Goal: Find specific page/section: Find specific page/section

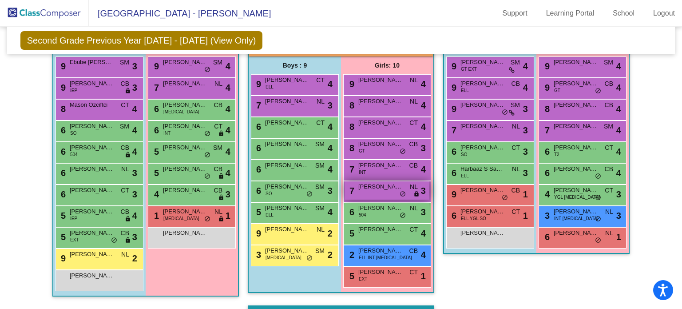
scroll to position [209, 0]
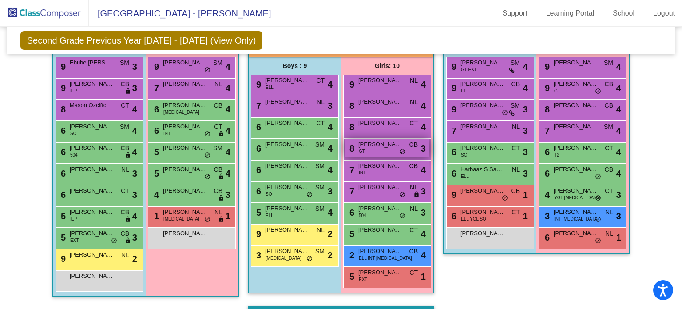
click at [370, 143] on span "[PERSON_NAME]" at bounding box center [381, 144] width 44 height 9
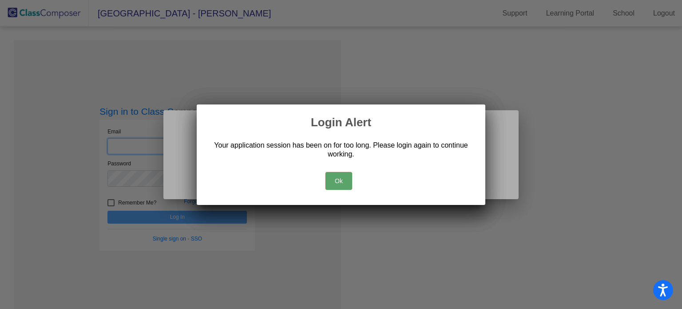
type input "[EMAIL_ADDRESS][DOMAIN_NAME]"
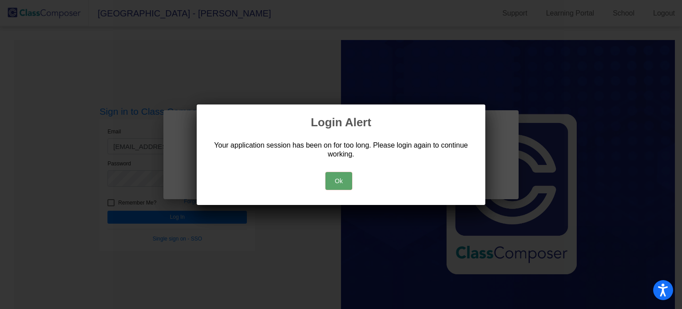
click at [345, 181] on button "Ok" at bounding box center [339, 181] width 27 height 18
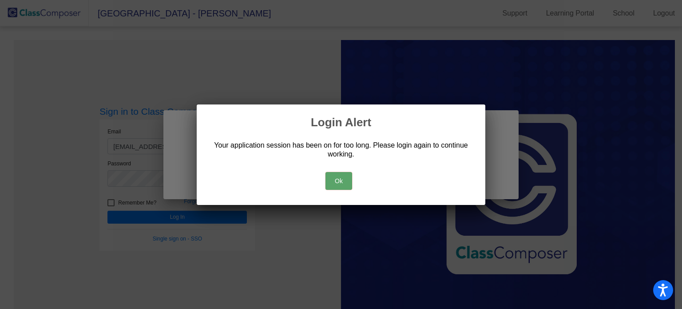
click at [337, 175] on button "Ok" at bounding box center [339, 181] width 27 height 18
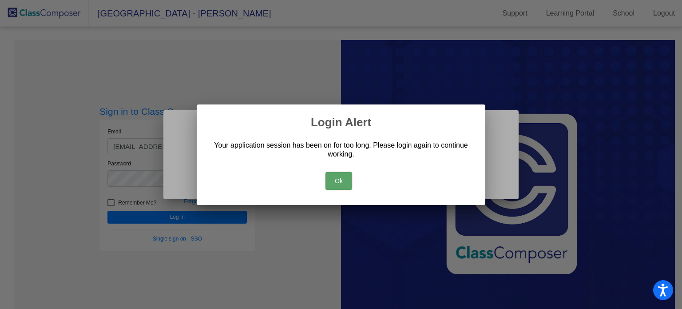
click at [339, 181] on button "Ok" at bounding box center [339, 181] width 27 height 18
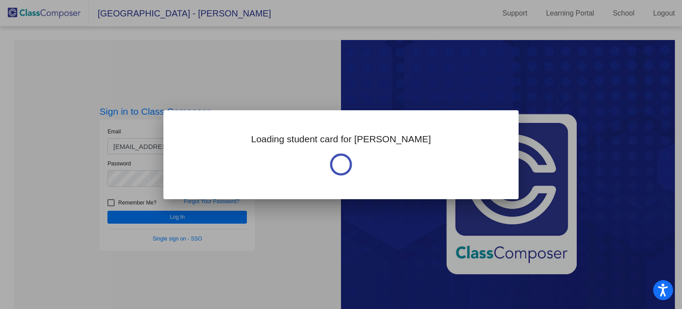
click at [301, 211] on div at bounding box center [341, 154] width 682 height 309
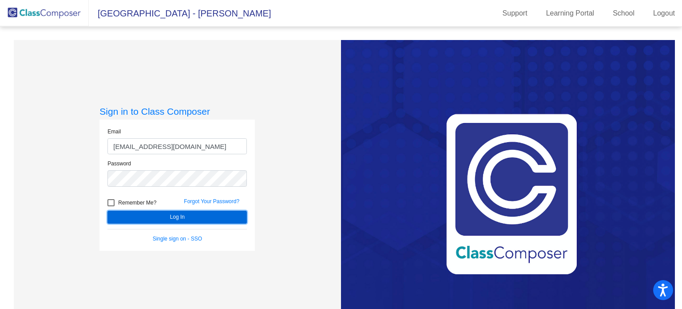
click at [169, 223] on button "Log In" at bounding box center [177, 217] width 139 height 13
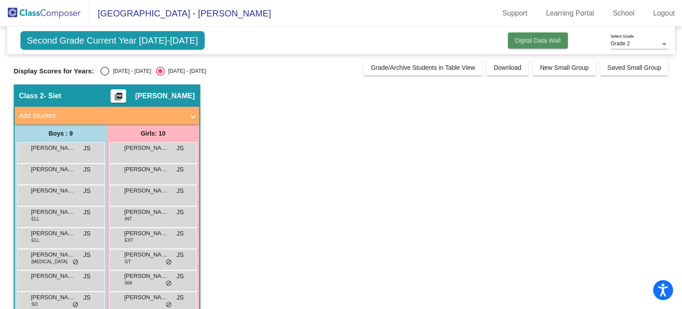
click at [521, 33] on button "Digital Data Wall" at bounding box center [538, 40] width 60 height 16
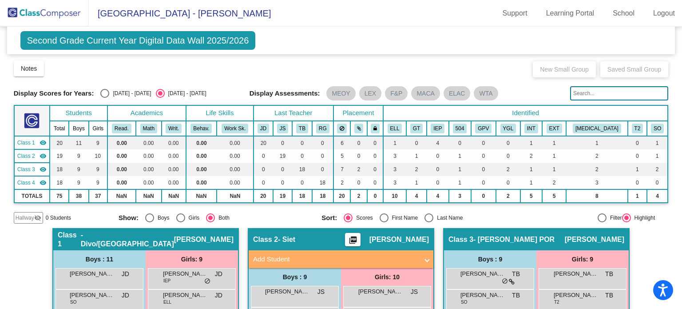
click at [104, 95] on div "Select an option" at bounding box center [104, 93] width 9 height 9
click at [104, 98] on input "[DATE] - [DATE]" at bounding box center [104, 98] width 0 height 0
radio input "true"
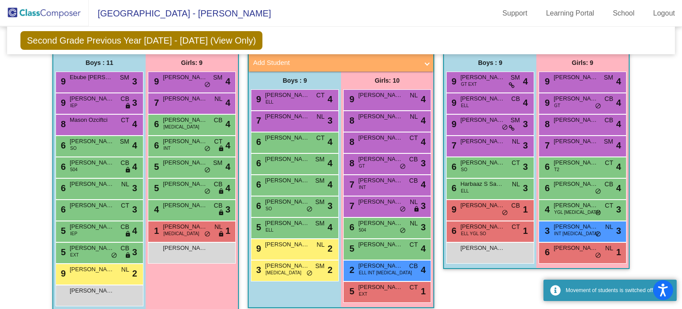
scroll to position [178, 0]
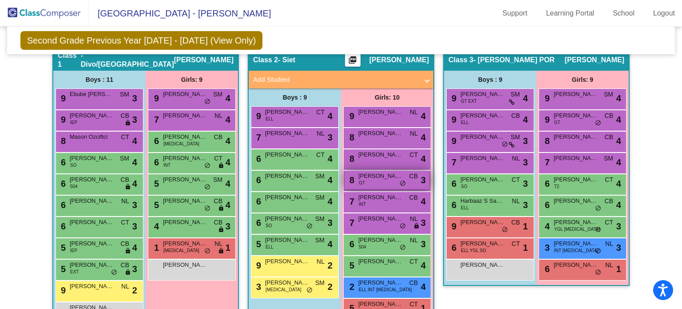
click at [363, 172] on span "[PERSON_NAME]" at bounding box center [381, 175] width 44 height 9
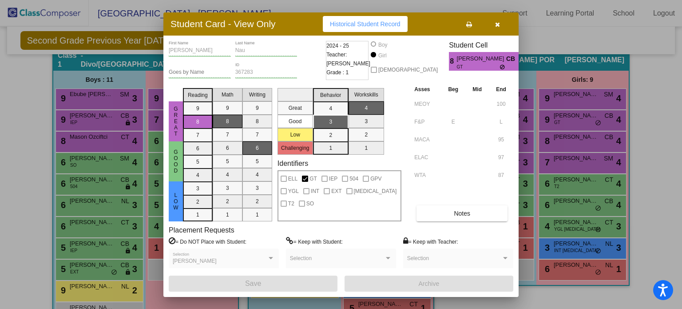
click at [499, 23] on icon "button" at bounding box center [497, 24] width 5 height 6
